Goal: Information Seeking & Learning: Compare options

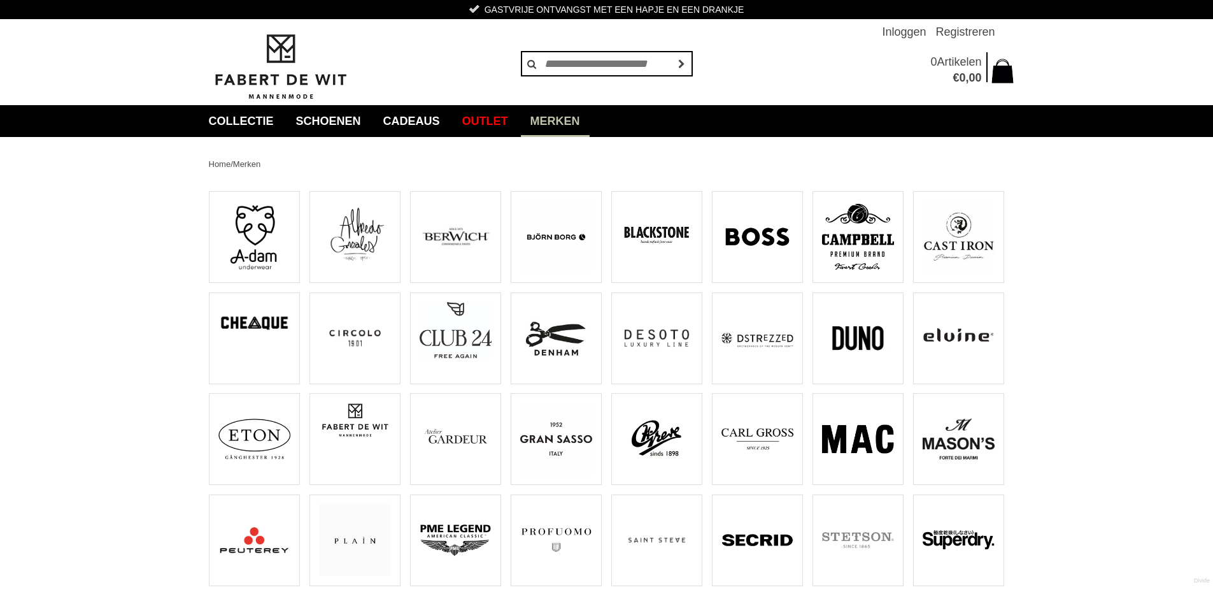
click at [557, 426] on img at bounding box center [556, 439] width 72 height 72
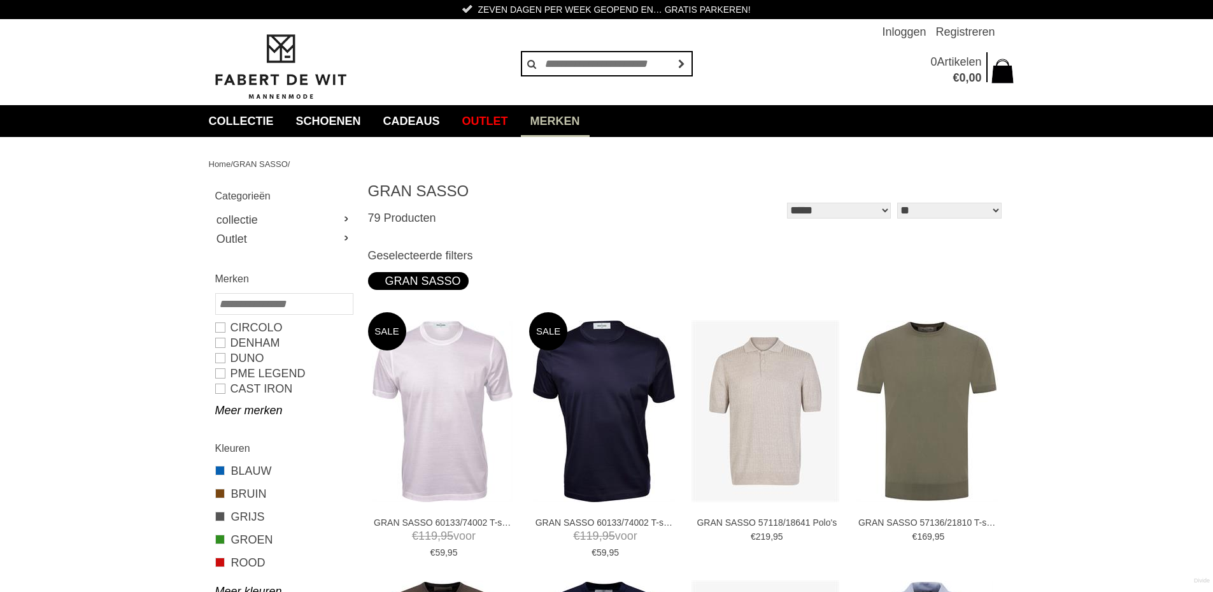
click at [590, 125] on link "Merken" at bounding box center [555, 121] width 69 height 32
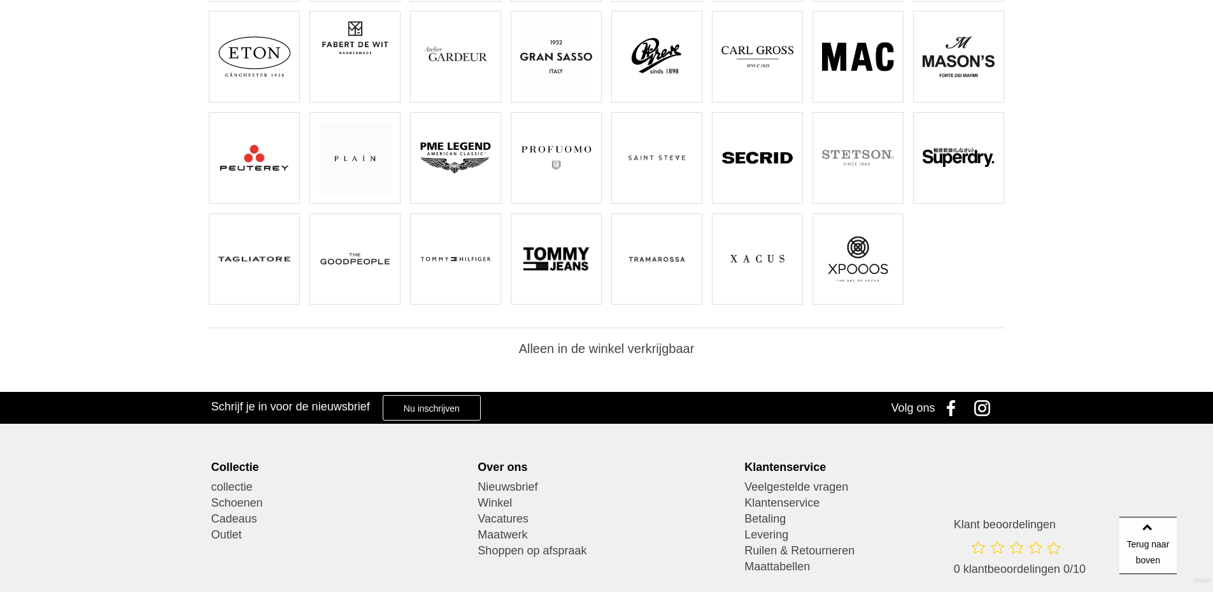
click at [638, 259] on img at bounding box center [657, 259] width 72 height 72
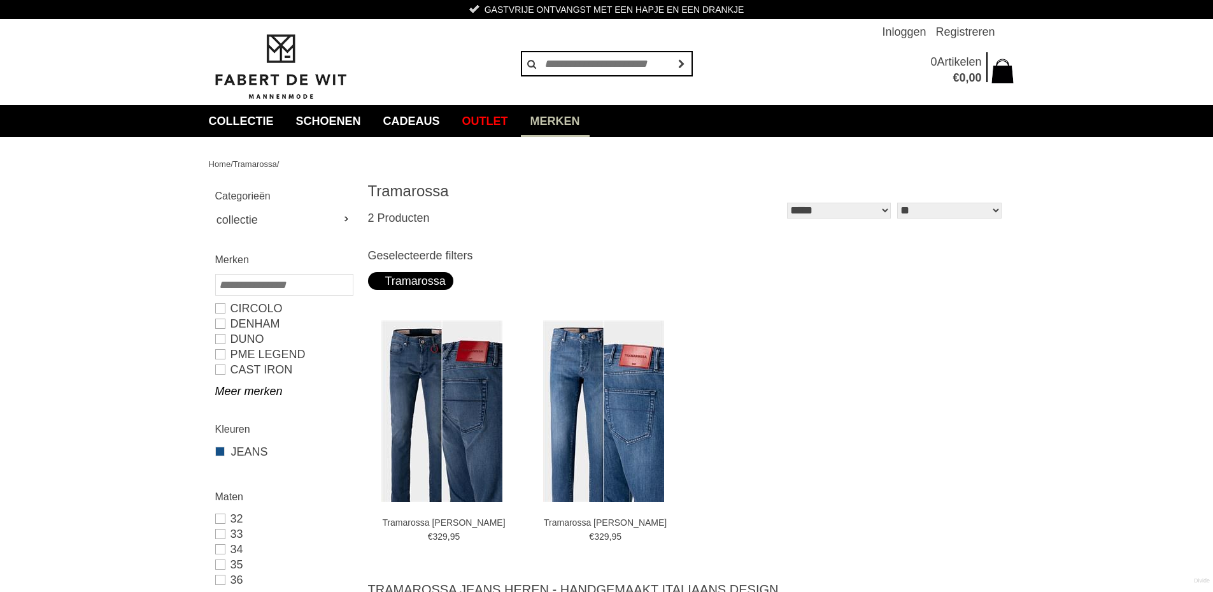
click at [590, 124] on link "Merken" at bounding box center [555, 121] width 69 height 32
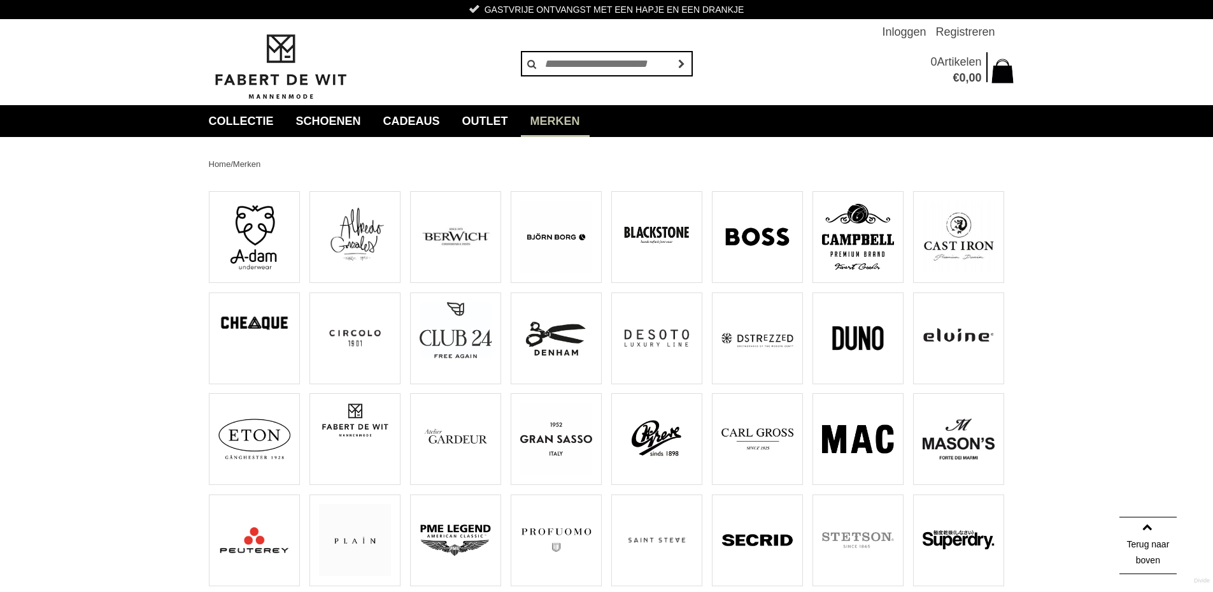
scroll to position [510, 0]
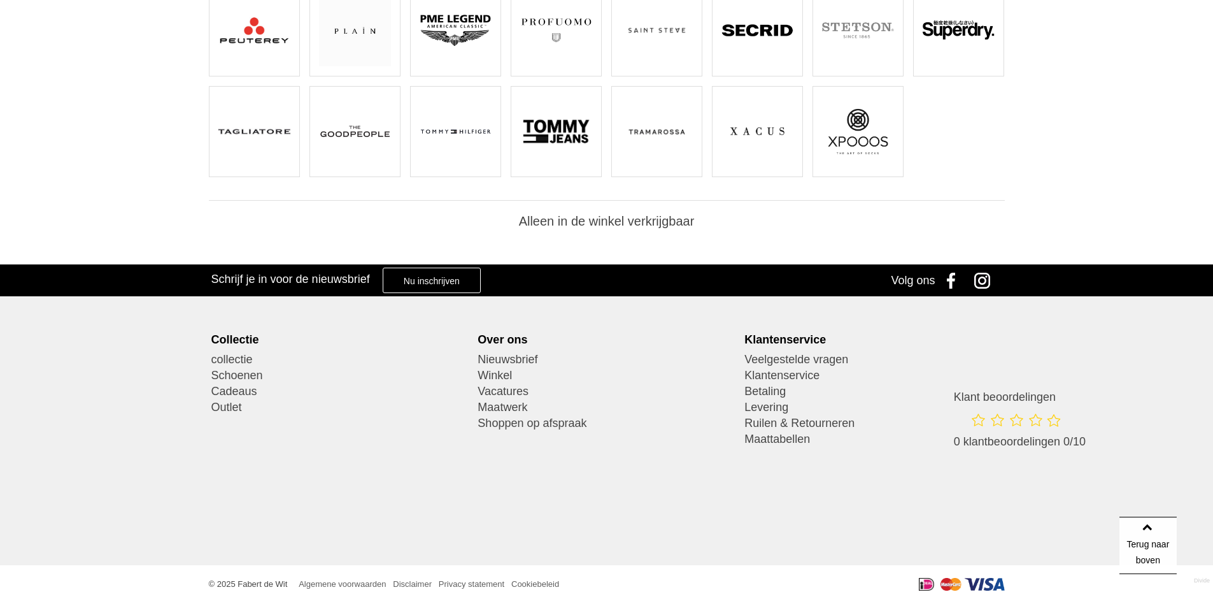
click at [754, 125] on img at bounding box center [758, 132] width 72 height 72
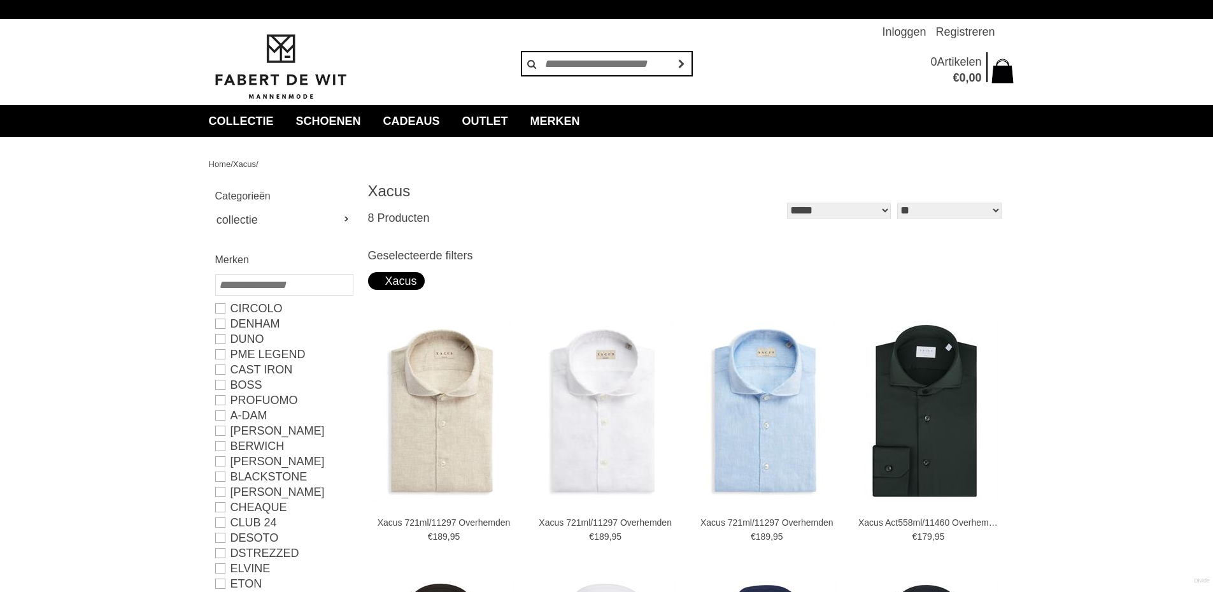
type input "***"
